Goal: Book appointment/travel/reservation

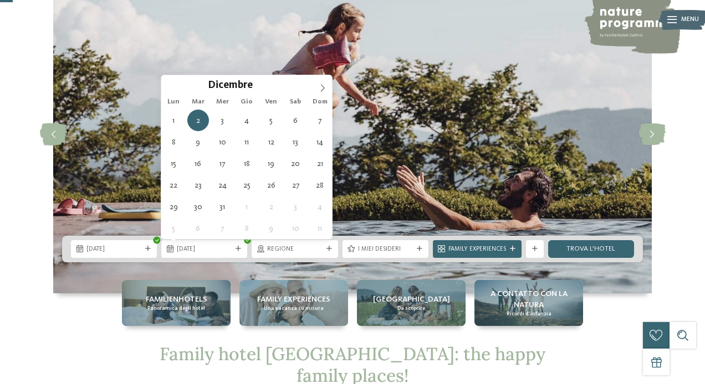
scroll to position [69, 0]
type div "[DATE]"
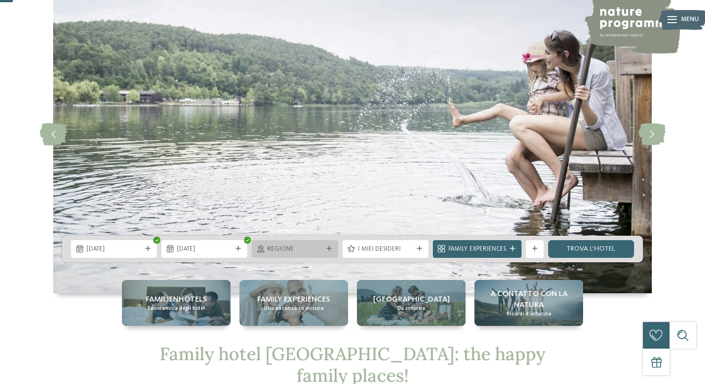
click at [332, 249] on div at bounding box center [329, 250] width 9 height 6
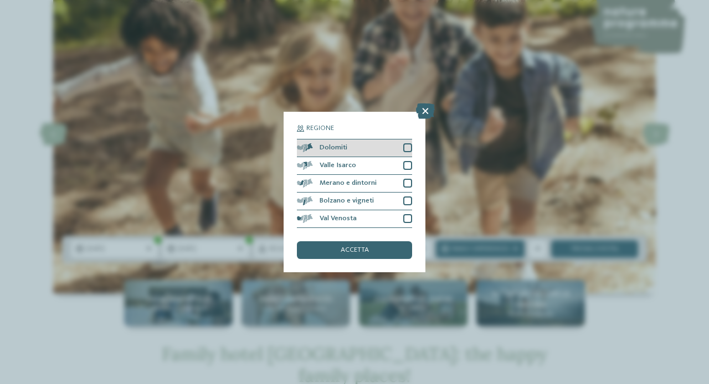
click at [360, 150] on div "Dolomiti" at bounding box center [354, 149] width 115 height 18
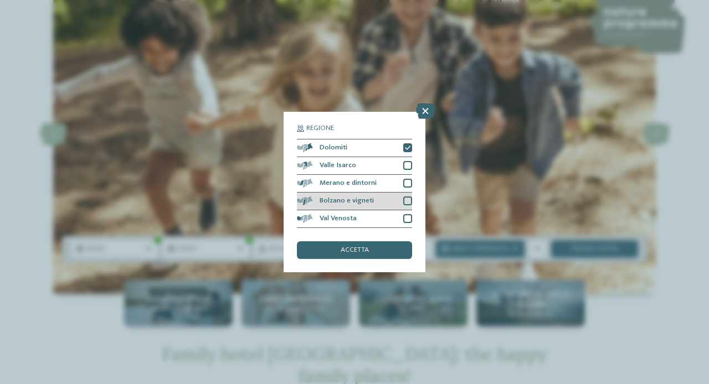
click at [364, 203] on span "Bolzano e vigneti" at bounding box center [347, 201] width 54 height 7
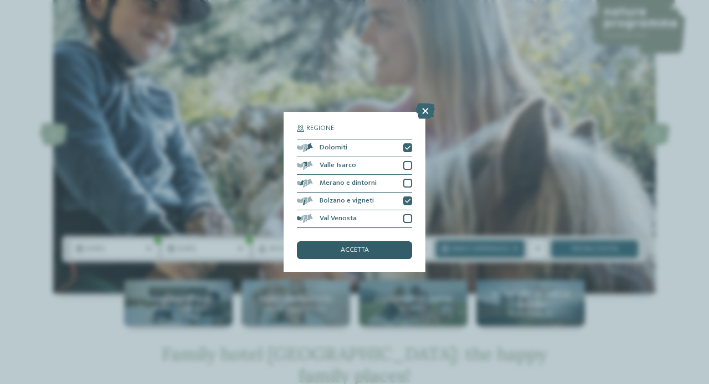
click at [369, 254] on div "accetta" at bounding box center [354, 251] width 115 height 18
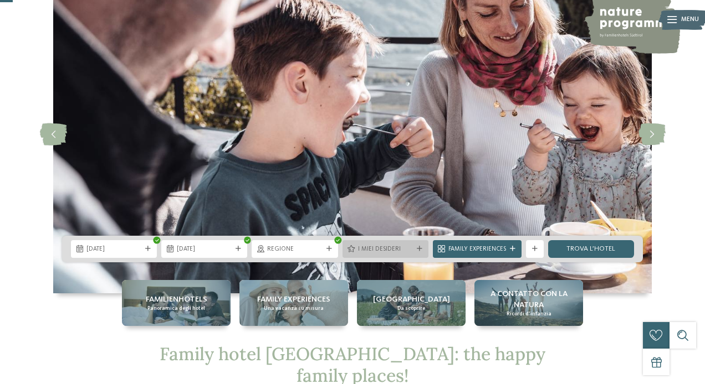
click at [420, 248] on icon at bounding box center [420, 250] width 6 height 6
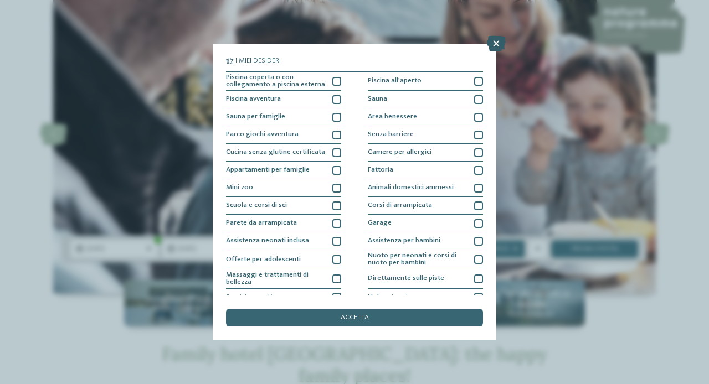
click at [494, 46] on icon at bounding box center [496, 44] width 19 height 16
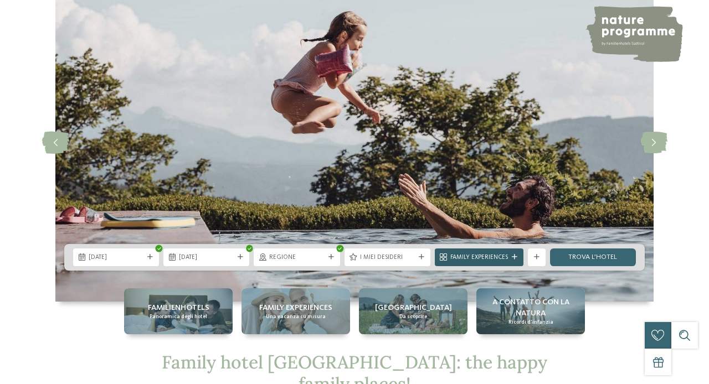
scroll to position [88, 0]
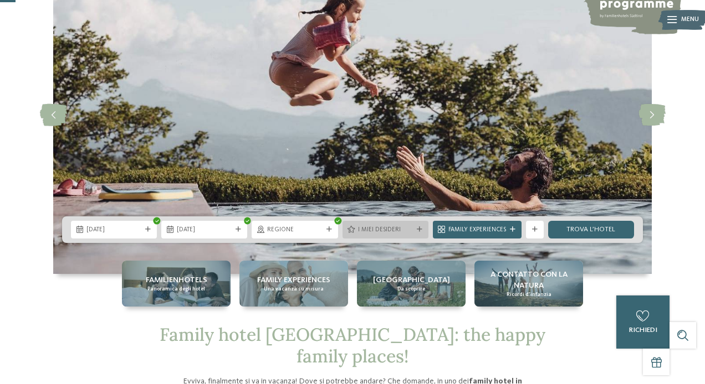
click at [423, 229] on div at bounding box center [419, 230] width 9 height 6
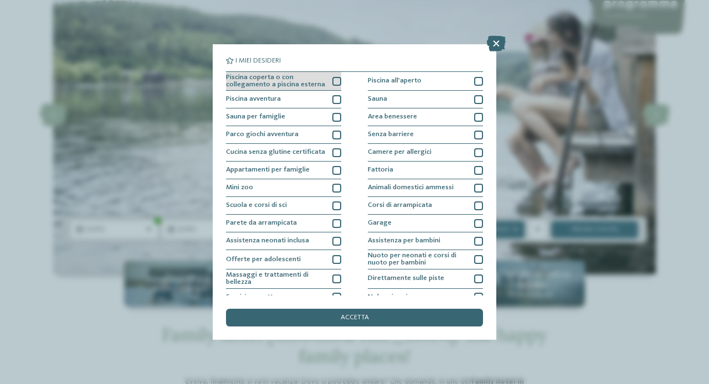
click at [334, 84] on div at bounding box center [336, 81] width 9 height 9
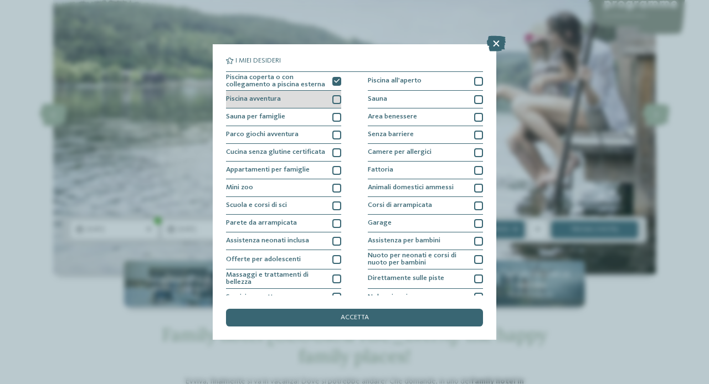
click at [334, 100] on div at bounding box center [336, 99] width 9 height 9
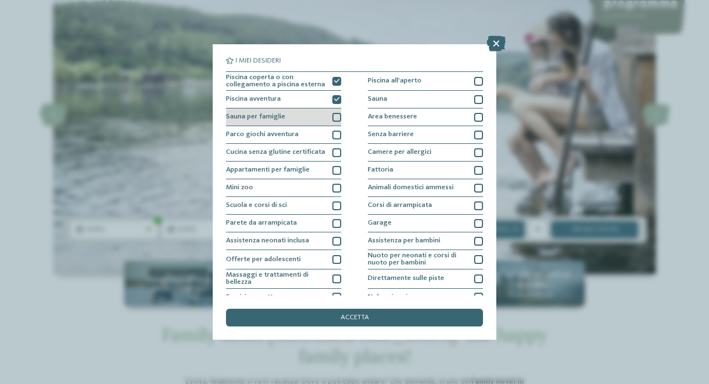
click at [336, 115] on div at bounding box center [336, 117] width 9 height 9
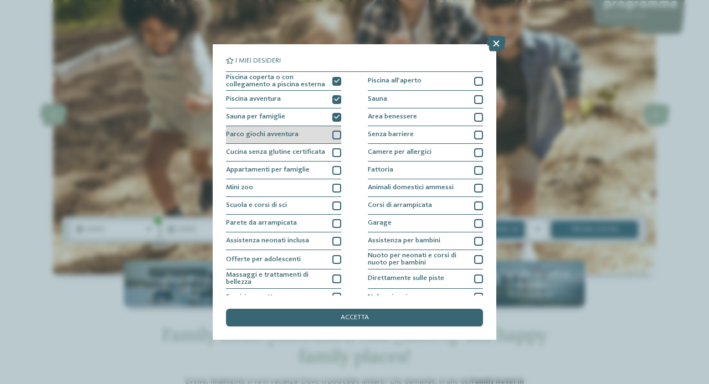
click at [336, 137] on div at bounding box center [336, 135] width 9 height 9
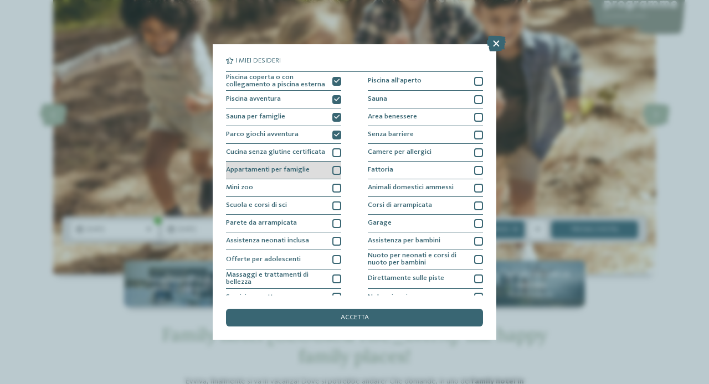
click at [332, 170] on div at bounding box center [336, 170] width 9 height 9
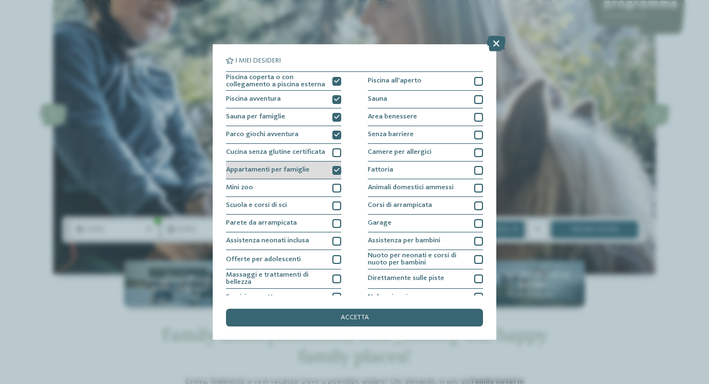
click at [336, 173] on icon at bounding box center [337, 171] width 6 height 6
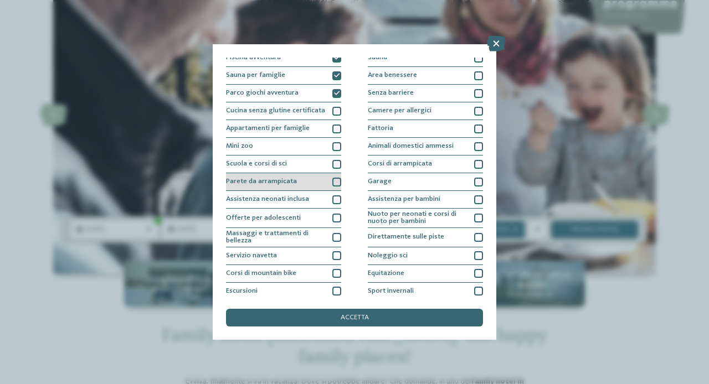
scroll to position [43, 0]
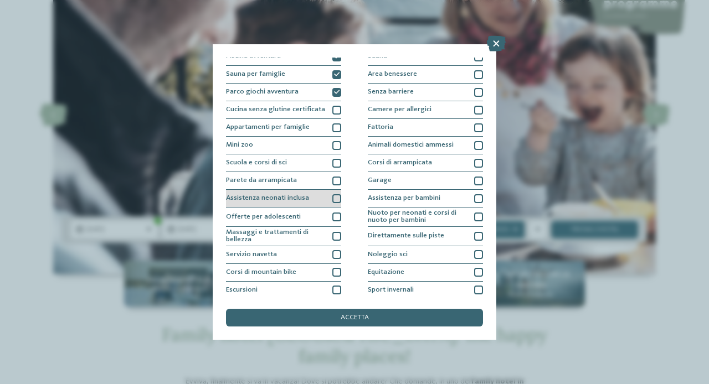
click at [335, 202] on div at bounding box center [336, 198] width 9 height 9
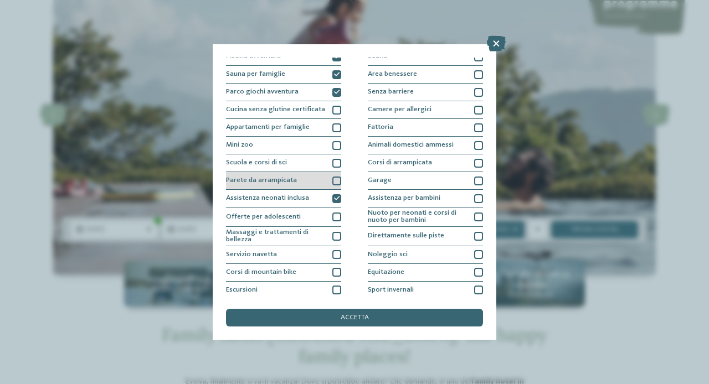
click at [338, 177] on div at bounding box center [336, 181] width 9 height 9
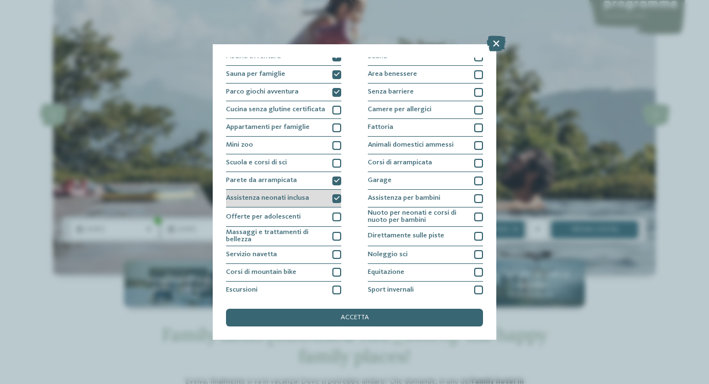
click at [337, 198] on icon at bounding box center [337, 199] width 6 height 6
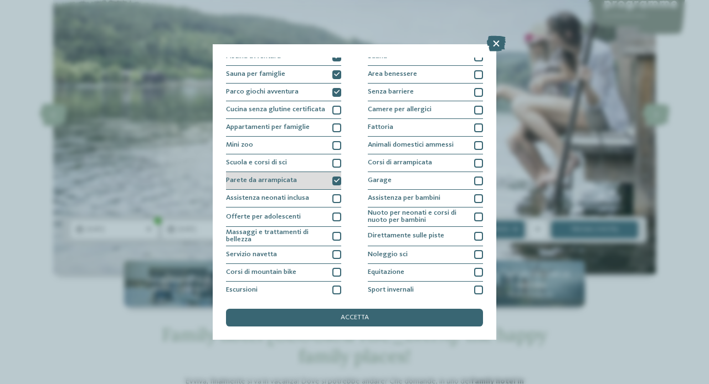
click at [337, 181] on icon at bounding box center [337, 181] width 6 height 6
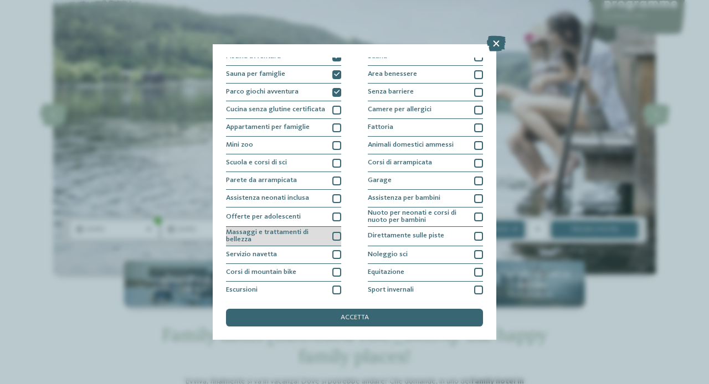
click at [332, 237] on div at bounding box center [336, 236] width 9 height 9
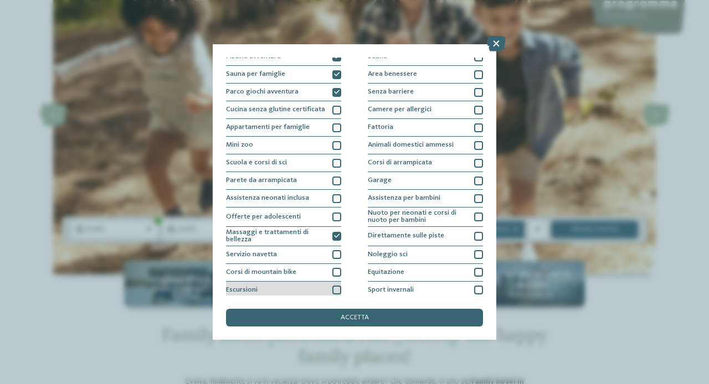
scroll to position [82, 0]
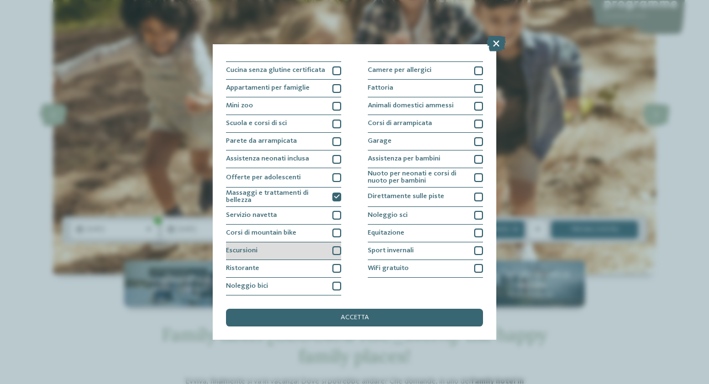
click at [335, 252] on div at bounding box center [336, 251] width 9 height 9
click at [335, 252] on icon at bounding box center [337, 251] width 6 height 6
click at [335, 252] on div at bounding box center [336, 251] width 9 height 9
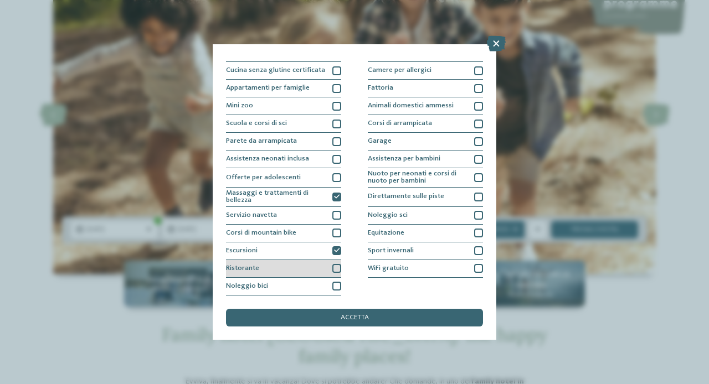
click at [335, 273] on div "Ristorante" at bounding box center [283, 269] width 115 height 18
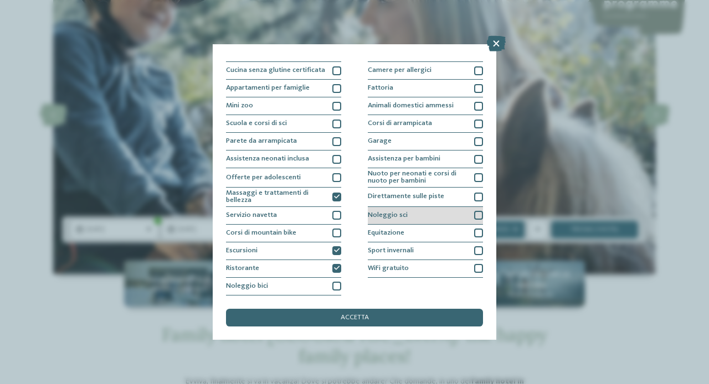
scroll to position [0, 0]
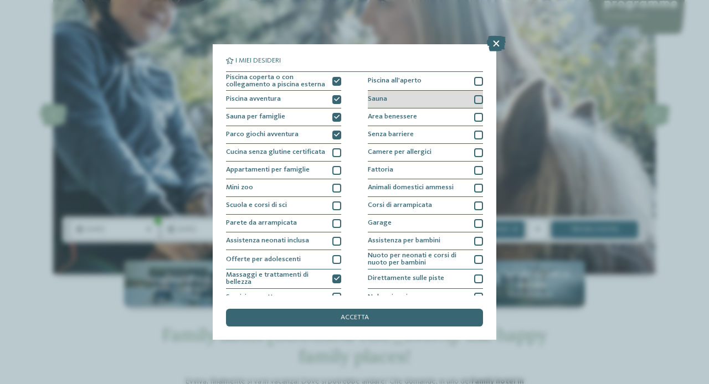
click at [475, 99] on div at bounding box center [478, 99] width 9 height 9
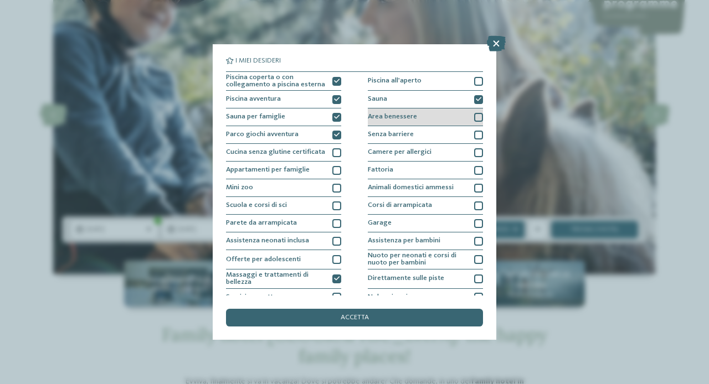
click at [474, 121] on div at bounding box center [478, 117] width 9 height 9
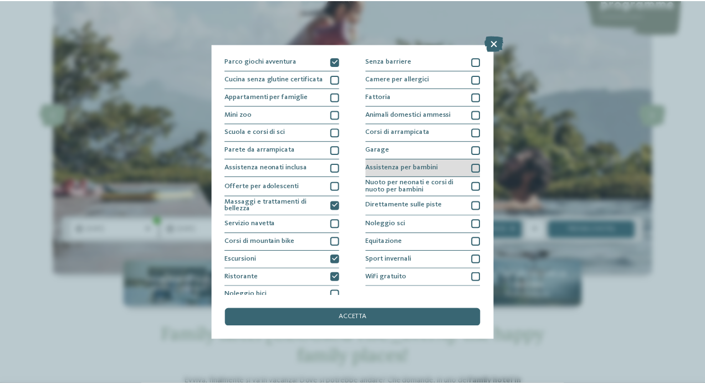
scroll to position [82, 0]
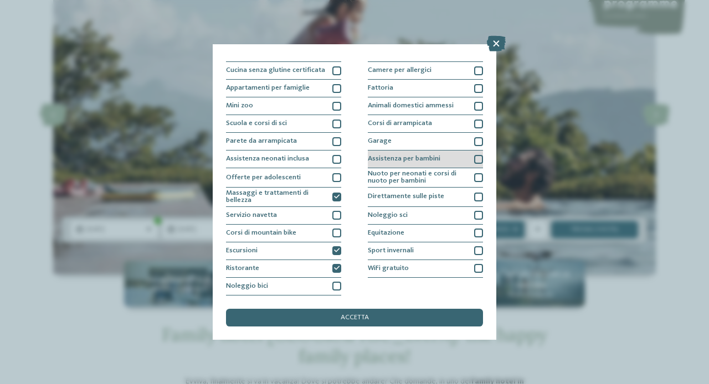
click at [477, 157] on div at bounding box center [478, 159] width 9 height 9
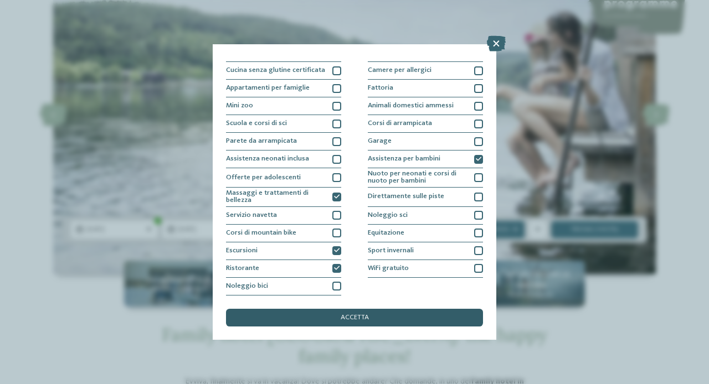
click at [395, 315] on div "accetta" at bounding box center [354, 318] width 257 height 18
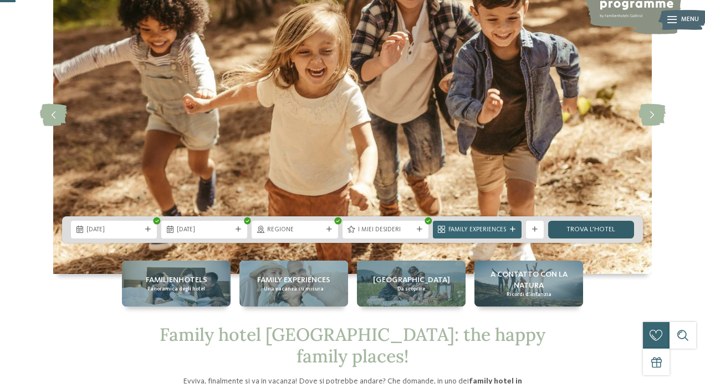
click at [583, 231] on link "trova l’hotel" at bounding box center [591, 230] width 86 height 18
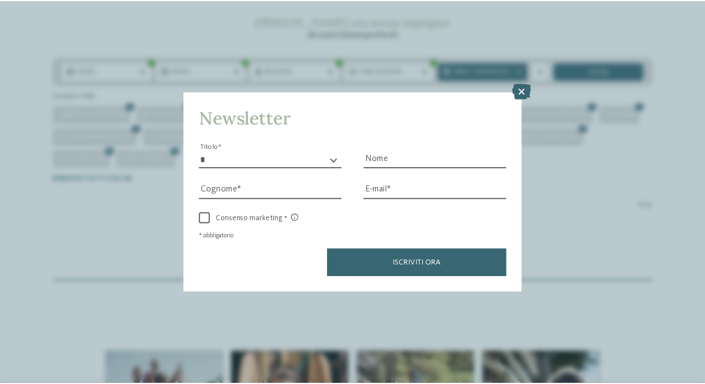
scroll to position [170, 0]
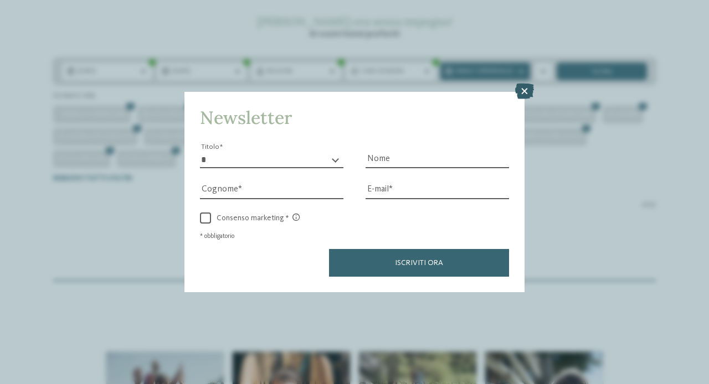
click at [524, 94] on icon at bounding box center [524, 92] width 19 height 16
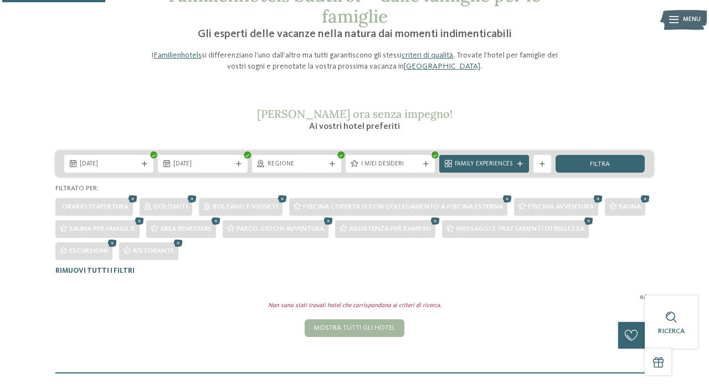
scroll to position [75, 0]
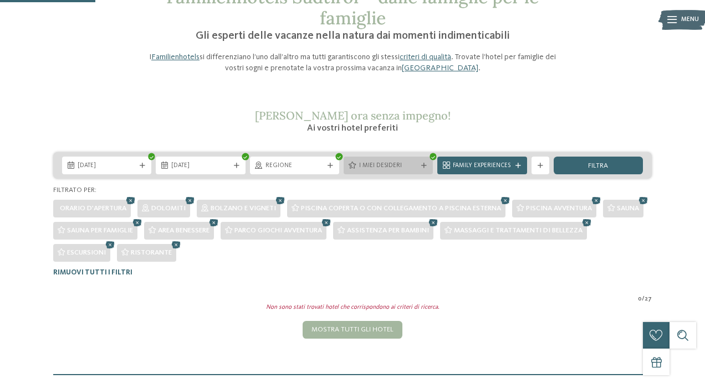
click at [425, 167] on icon at bounding box center [424, 166] width 6 height 6
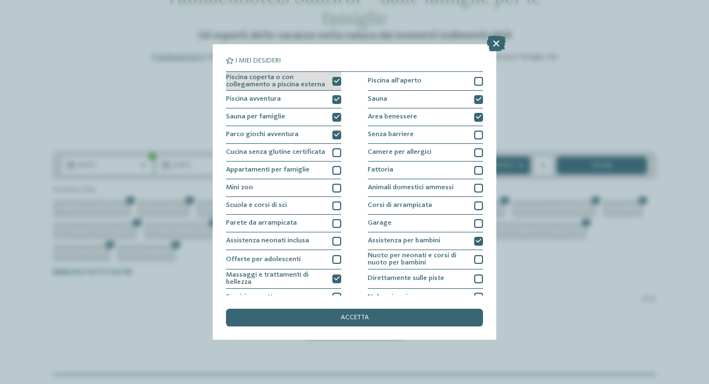
click at [336, 83] on icon at bounding box center [337, 82] width 6 height 6
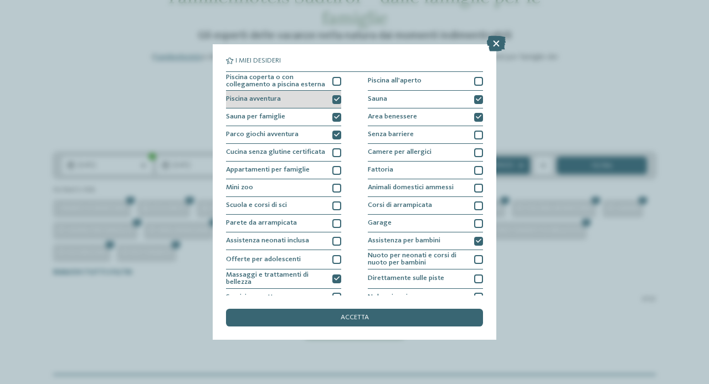
click at [336, 93] on div "Piscina avventura" at bounding box center [283, 100] width 115 height 18
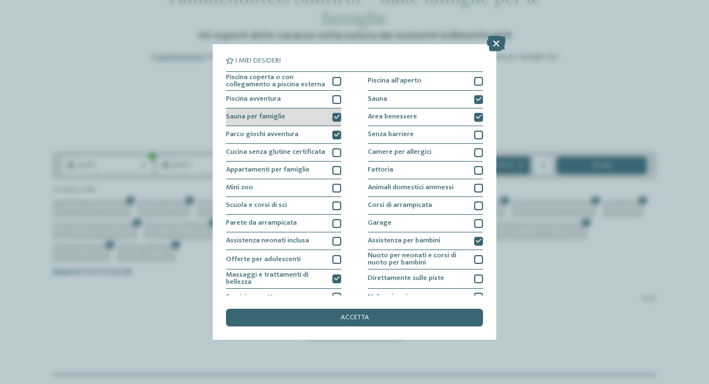
click at [338, 120] on icon at bounding box center [337, 118] width 6 height 6
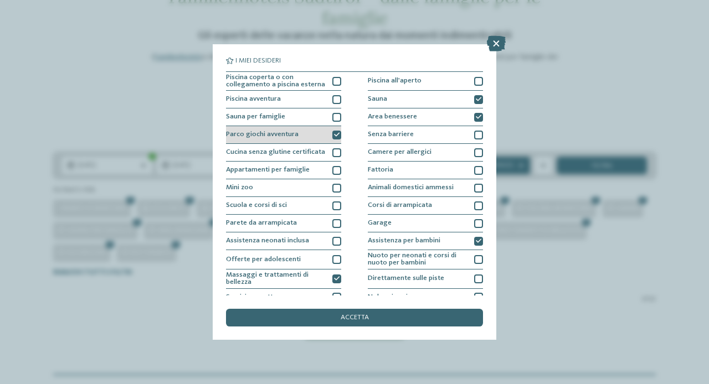
click at [338, 134] on icon at bounding box center [337, 135] width 6 height 6
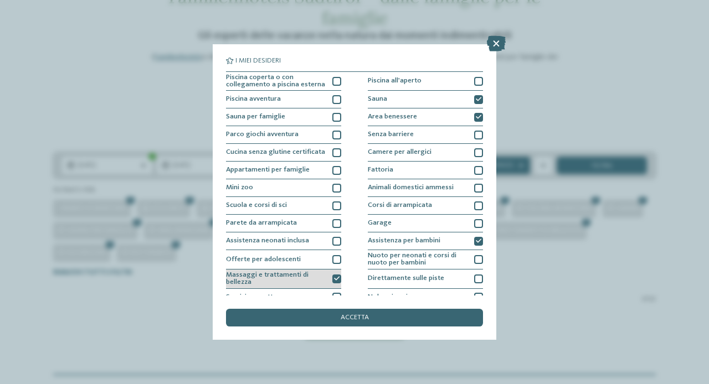
click at [334, 276] on icon at bounding box center [337, 279] width 6 height 6
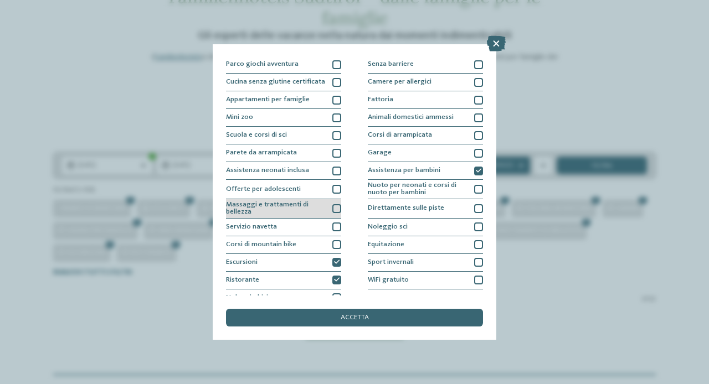
scroll to position [82, 0]
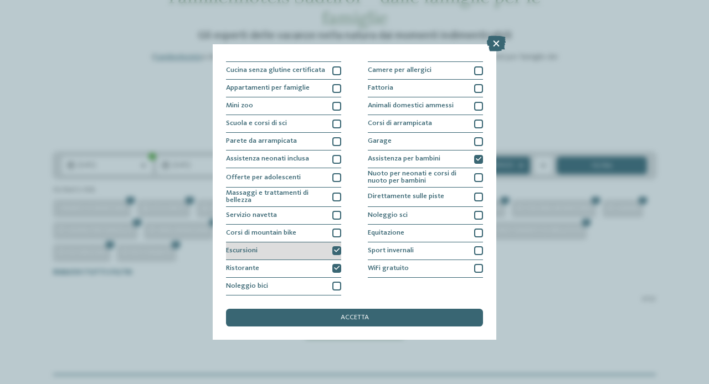
click at [338, 253] on icon at bounding box center [337, 251] width 6 height 6
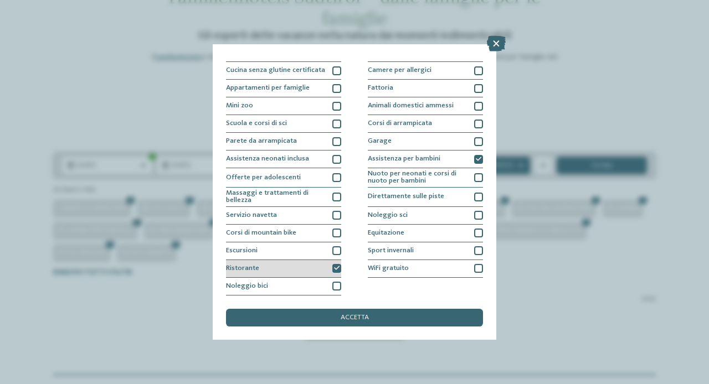
click at [338, 266] on icon at bounding box center [337, 269] width 6 height 6
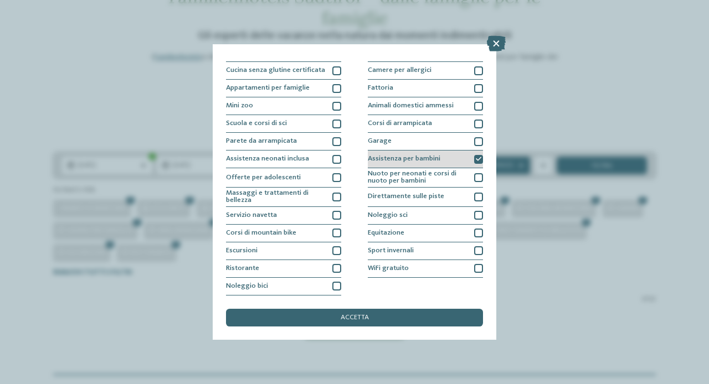
click at [476, 160] on icon at bounding box center [479, 160] width 6 height 6
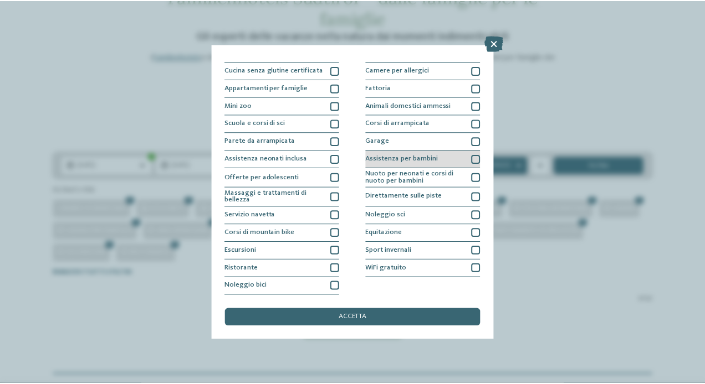
scroll to position [0, 0]
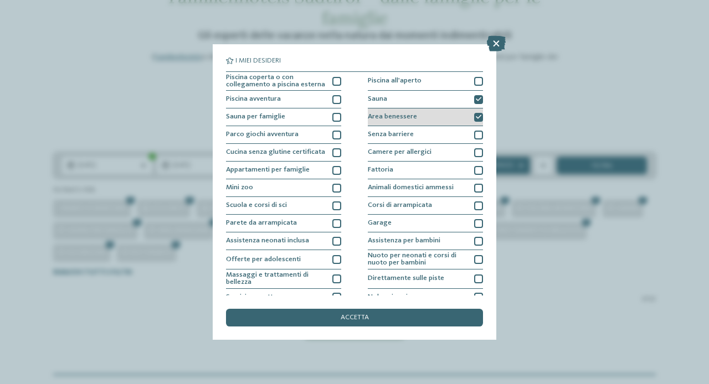
click at [479, 113] on div at bounding box center [478, 117] width 9 height 9
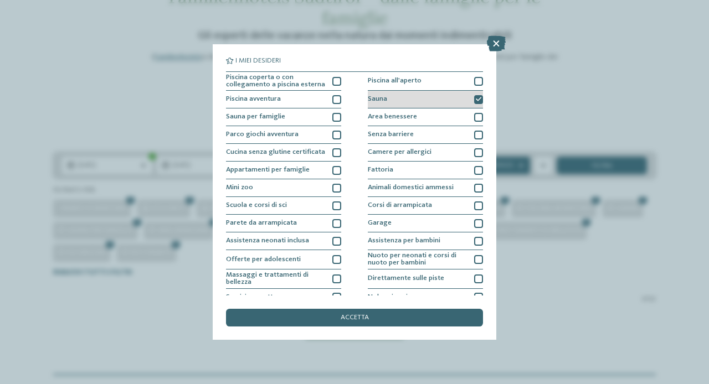
click at [478, 98] on icon at bounding box center [479, 100] width 6 height 6
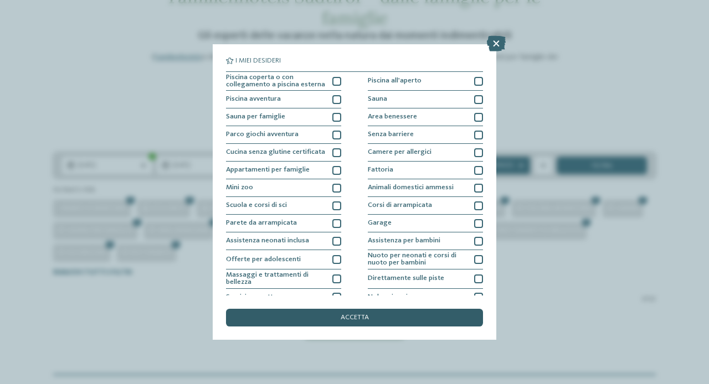
click at [377, 321] on div "accetta" at bounding box center [354, 318] width 257 height 18
